Goal: Task Accomplishment & Management: Use online tool/utility

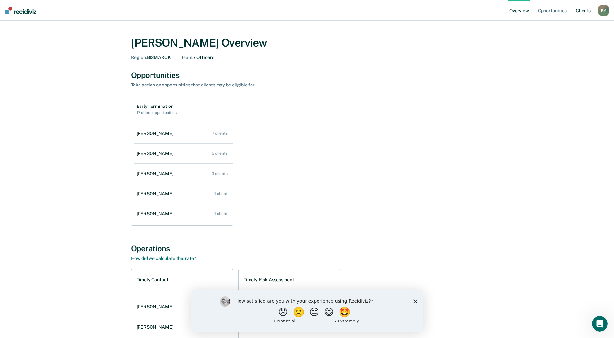
click at [582, 11] on link "Client s" at bounding box center [582, 10] width 17 height 21
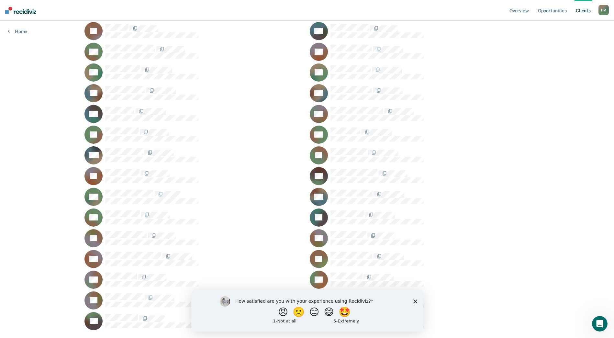
scroll to position [93, 0]
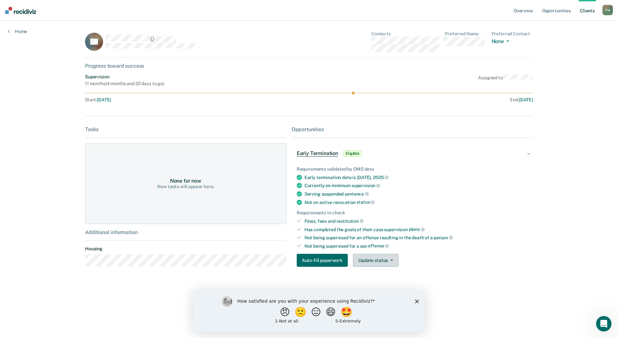
click at [373, 261] on button "Update status" at bounding box center [376, 260] width 46 height 13
click at [380, 285] on button "Mark Ineligible" at bounding box center [384, 286] width 62 height 10
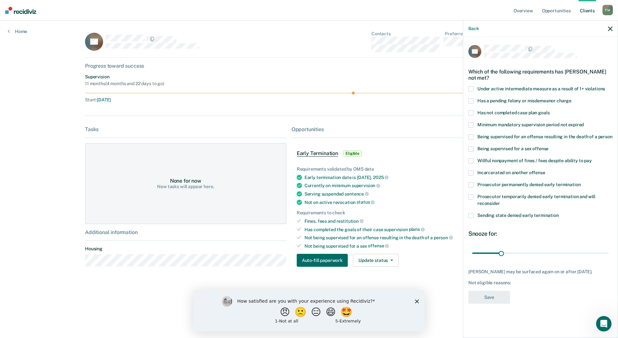
click at [471, 148] on span at bounding box center [471, 148] width 5 height 5
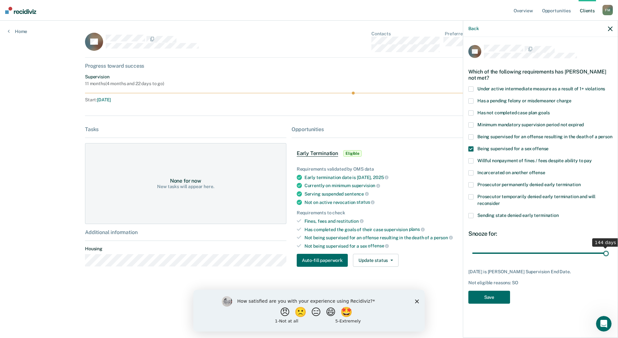
drag, startPoint x: 504, startPoint y: 252, endPoint x: 611, endPoint y: 253, distance: 107.7
type input "144"
click at [609, 253] on input "range" at bounding box center [540, 252] width 136 height 11
click at [487, 296] on button "Save" at bounding box center [490, 296] width 42 height 13
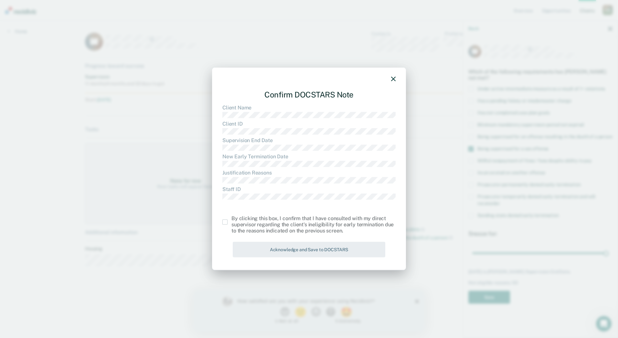
click at [226, 223] on span at bounding box center [225, 221] width 5 height 5
click at [232, 219] on input "checkbox" at bounding box center [232, 219] width 0 height 0
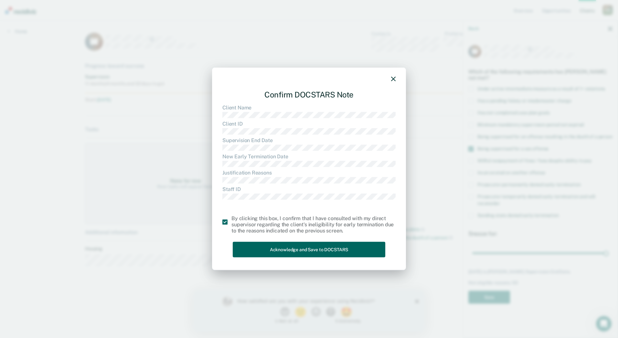
click at [279, 246] on button "Acknowledge and Save to DOCSTARS" at bounding box center [309, 249] width 153 height 16
